Goal: Transaction & Acquisition: Obtain resource

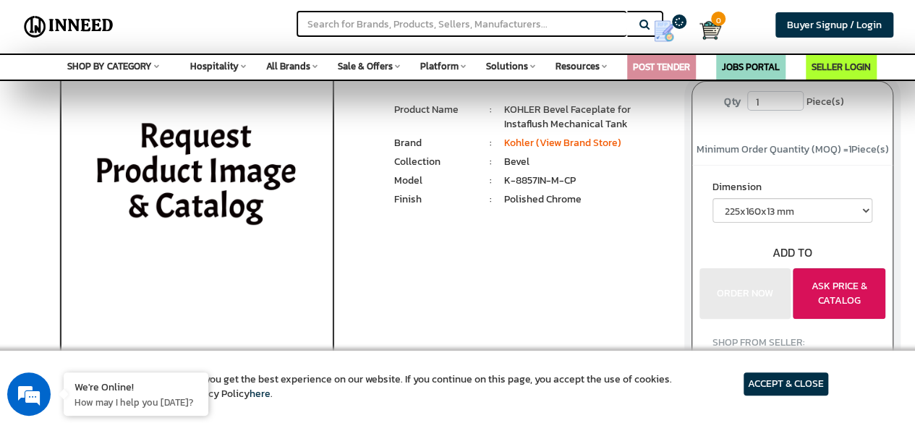
click at [842, 280] on button "ASK PRICE & CATALOG" at bounding box center [839, 293] width 93 height 51
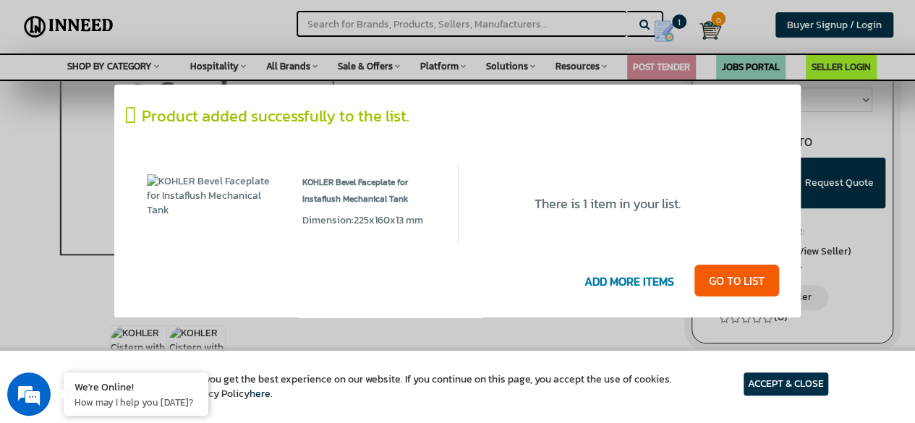
scroll to position [217, 0]
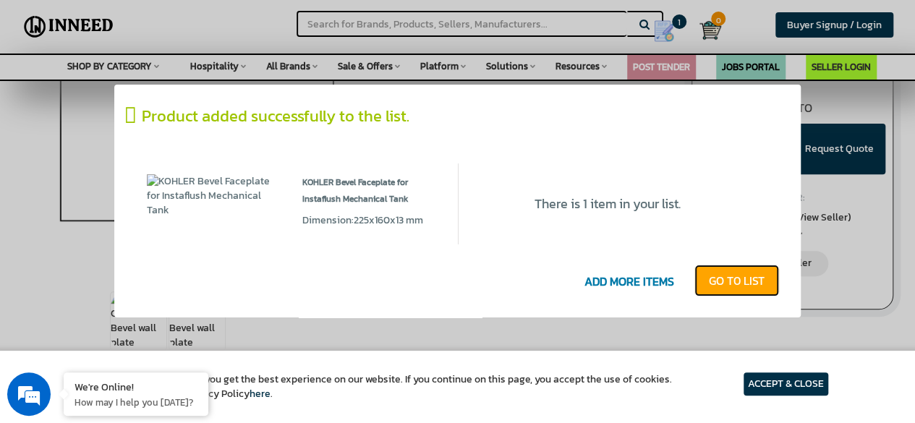
click at [733, 287] on link "GO T0 LIST" at bounding box center [737, 281] width 85 height 32
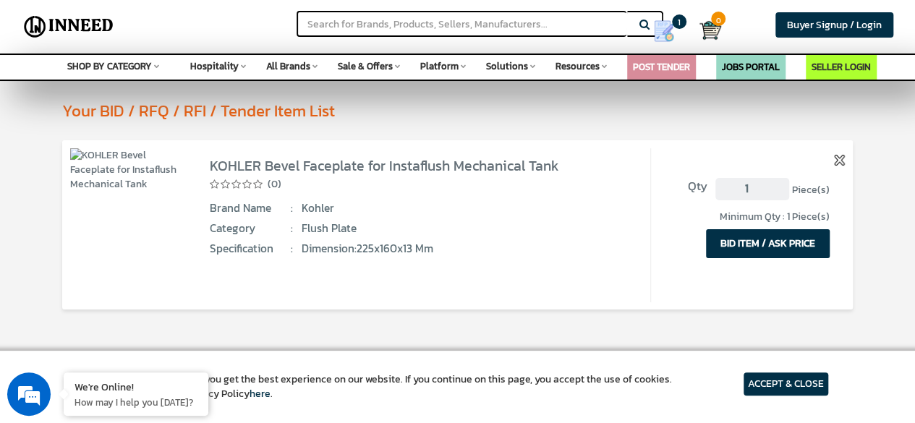
click at [797, 237] on button "BID ITEM / ASK PRICE" at bounding box center [768, 243] width 124 height 29
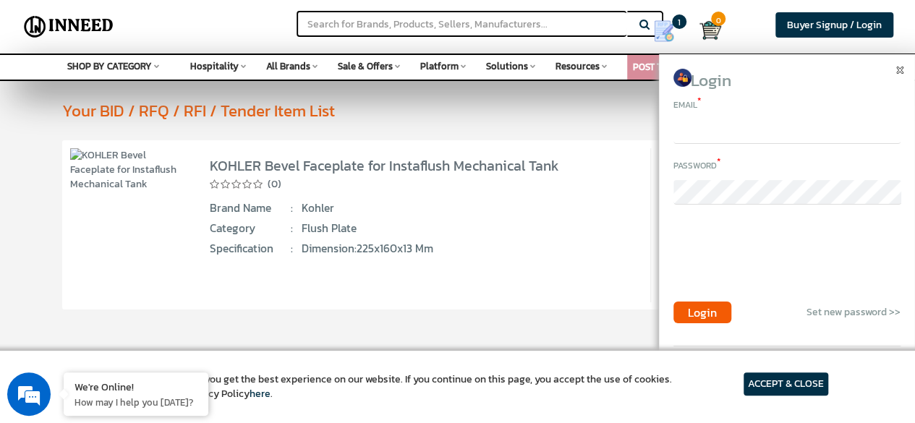
click at [732, 137] on input "email" at bounding box center [787, 131] width 227 height 25
click at [562, 237] on div "KOHLER Bevel Faceplate for Instaflush Mechanical Tank (0) Brand Name" at bounding box center [419, 225] width 465 height 154
click at [724, 137] on input "email" at bounding box center [787, 131] width 227 height 25
paste input "tm.spirehyd@i-smartservices.com"
type input "tm.spirehyd@i-smartservices.com"
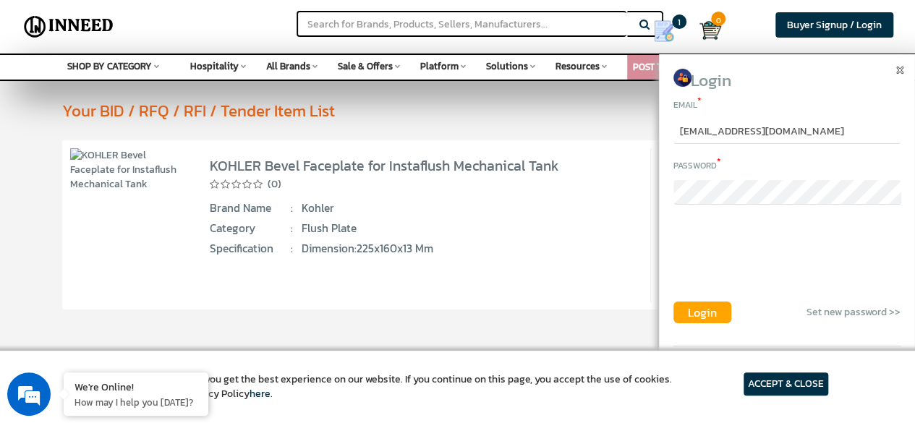
click at [702, 307] on span "Login" at bounding box center [702, 312] width 29 height 17
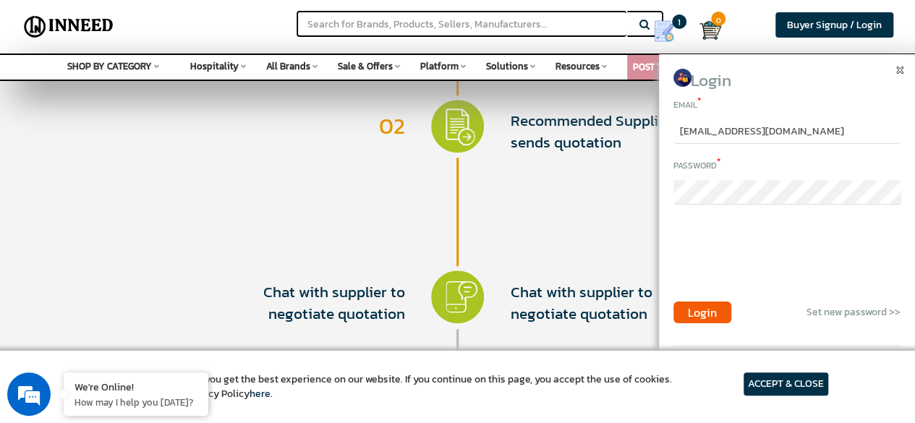
scroll to position [796, 0]
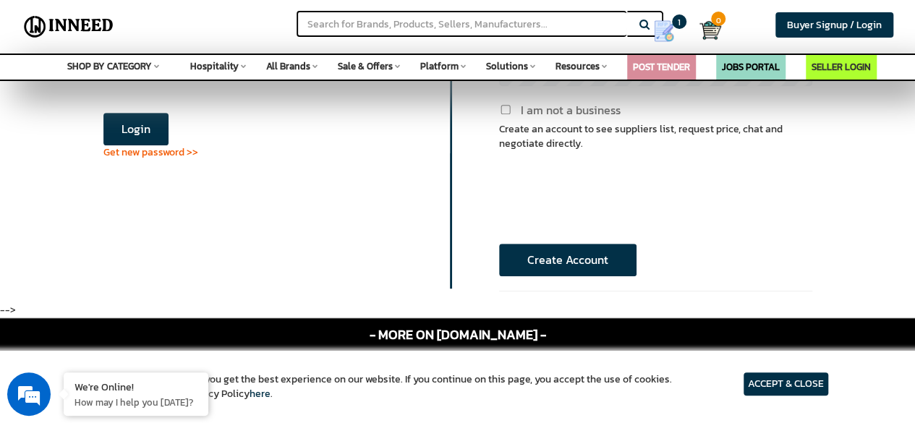
scroll to position [217, 0]
